Goal: Find contact information: Obtain details needed to contact an individual or organization

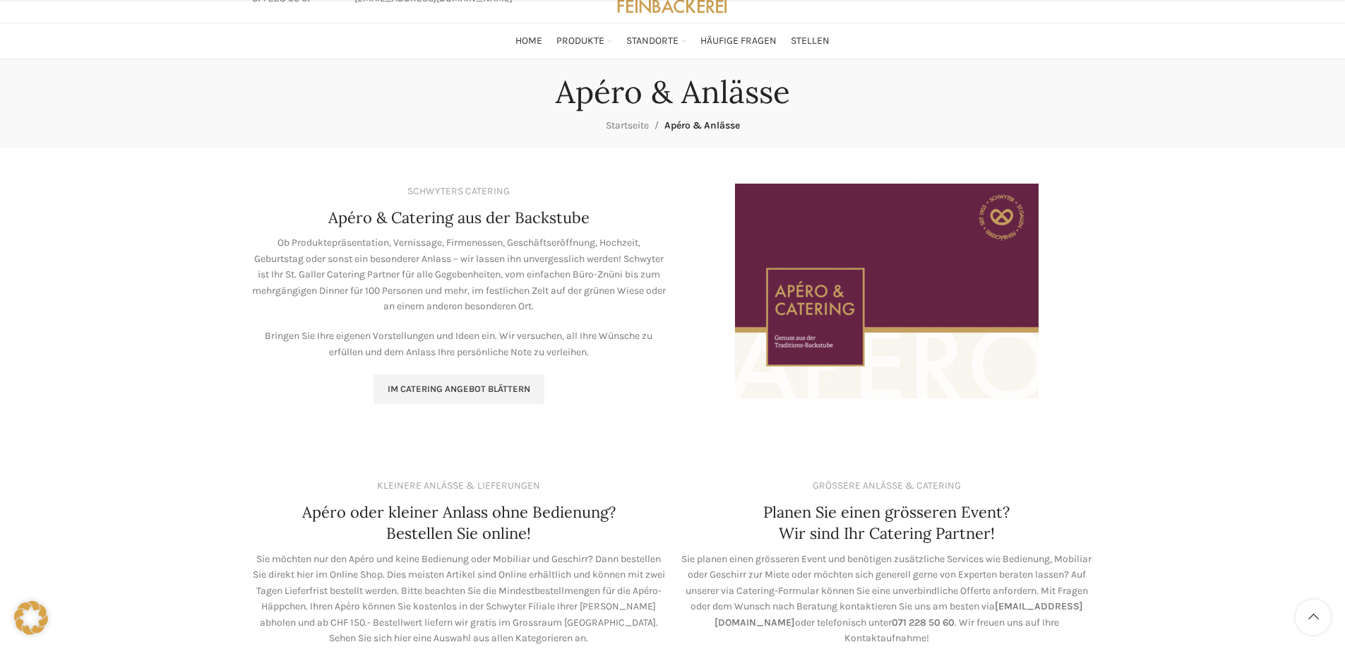
scroll to position [663, 0]
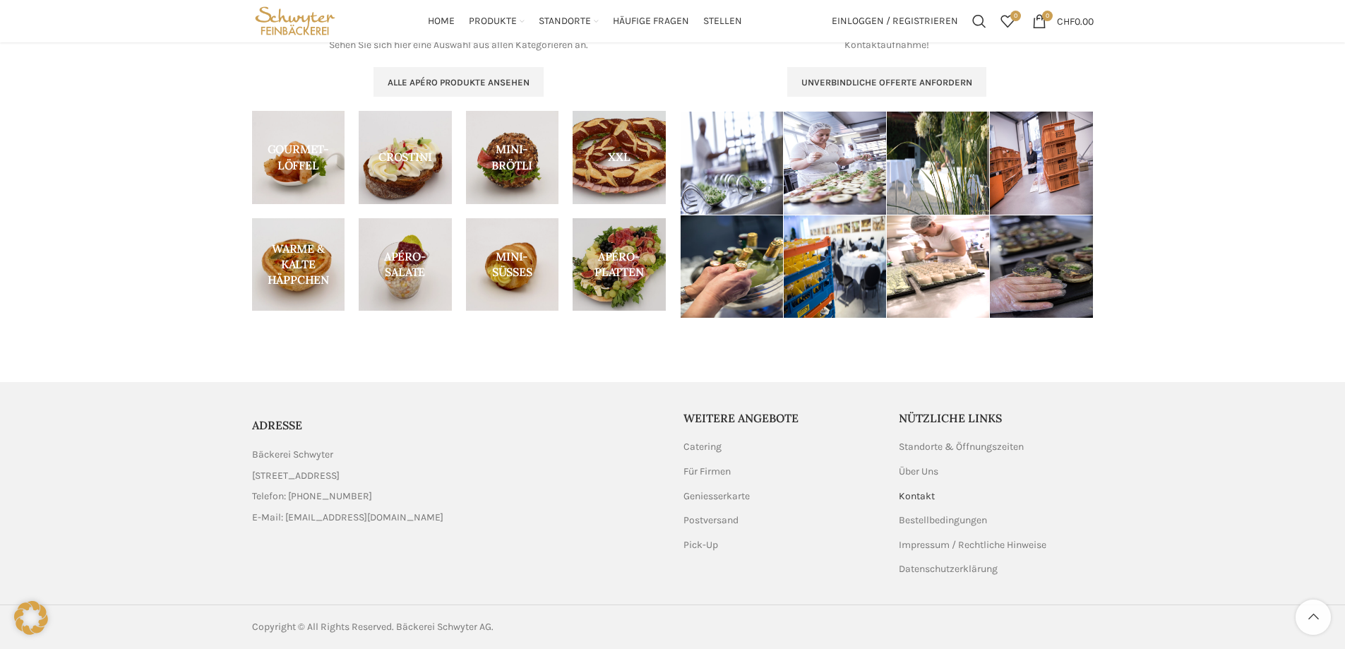
click at [917, 495] on link "Kontakt" at bounding box center [916, 496] width 37 height 14
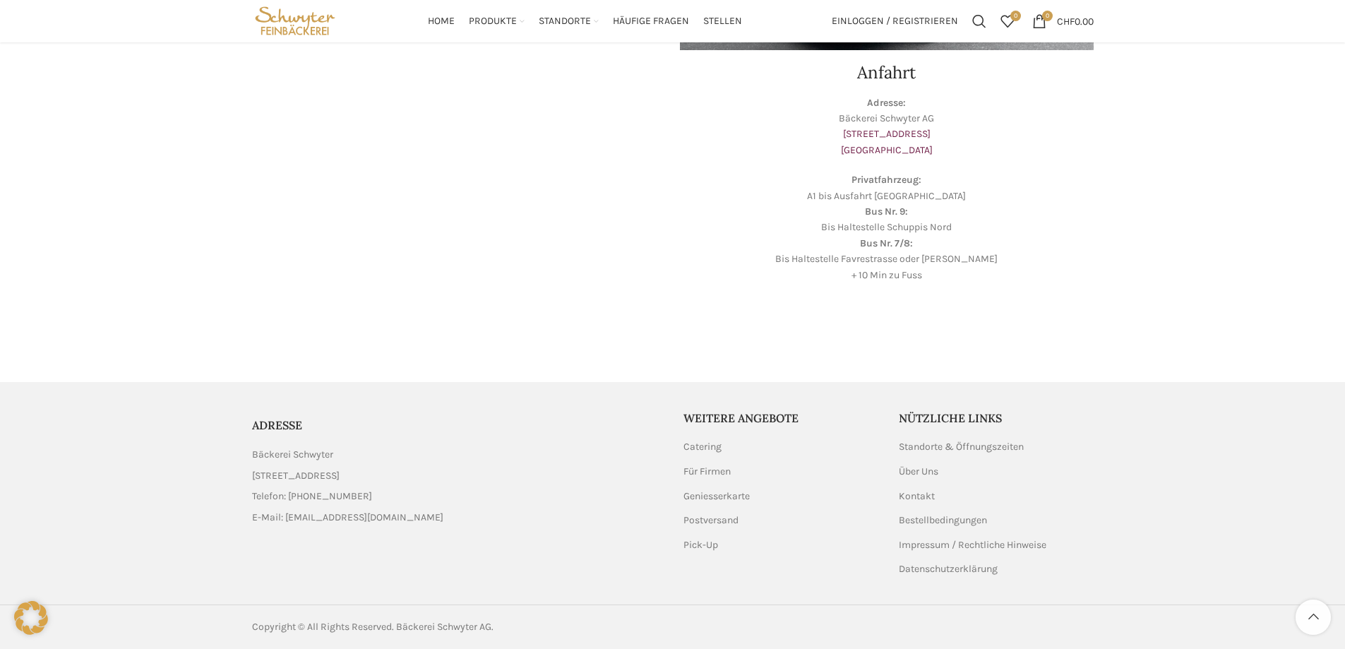
scroll to position [49, 0]
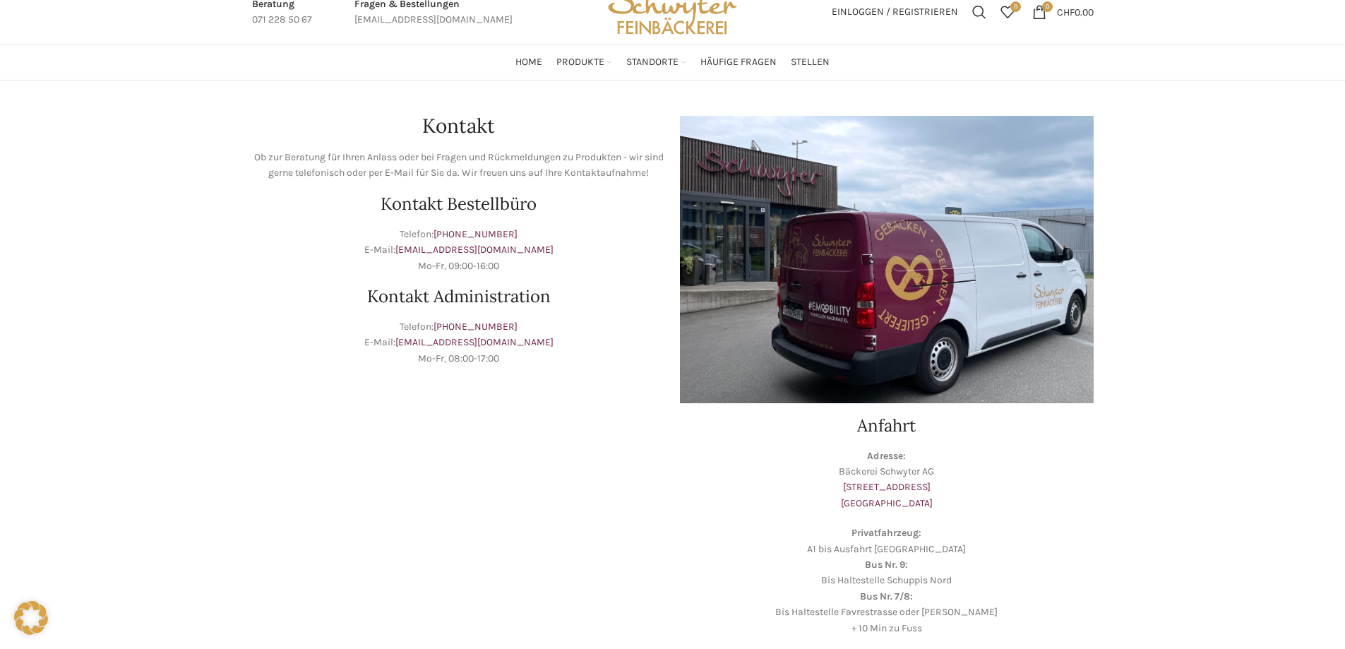
click at [534, 342] on p "Telefon: [PHONE_NUMBER] E-Mail: [EMAIL_ADDRESS][DOMAIN_NAME] Mo-Fr, 08:00-17:00" at bounding box center [459, 342] width 414 height 47
drag, startPoint x: 555, startPoint y: 344, endPoint x: 431, endPoint y: 341, distance: 123.5
click at [431, 341] on p "Telefon: [PHONE_NUMBER] E-Mail: [EMAIL_ADDRESS][DOMAIN_NAME] Mo-Fr, 08:00-17:00" at bounding box center [459, 342] width 414 height 47
copy link "[EMAIL_ADDRESS][DOMAIN_NAME]"
